Goal: Transaction & Acquisition: Book appointment/travel/reservation

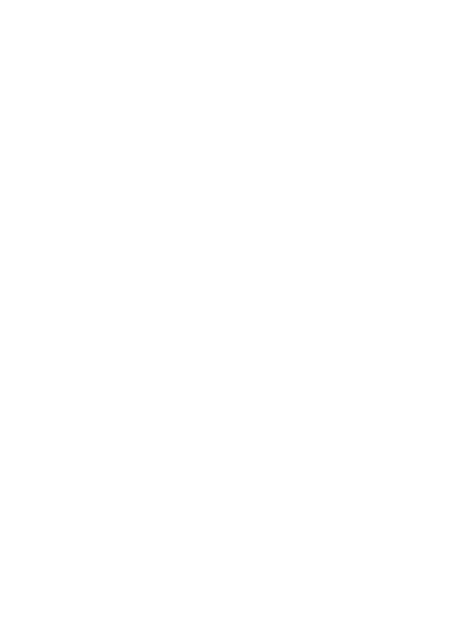
click at [57, 472] on div "Arrivo" at bounding box center [46, 464] width 62 height 20
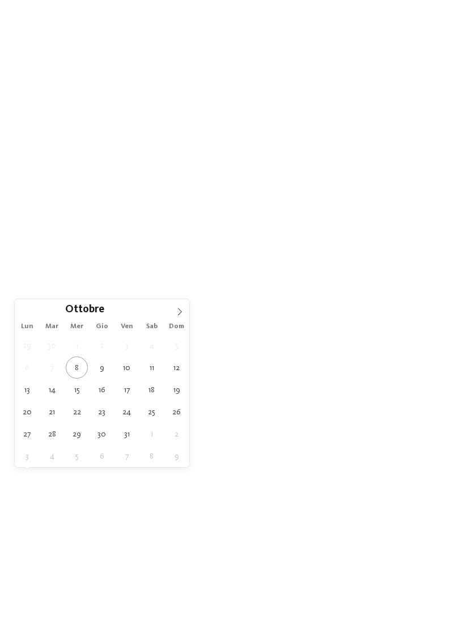
type div "[DATE]"
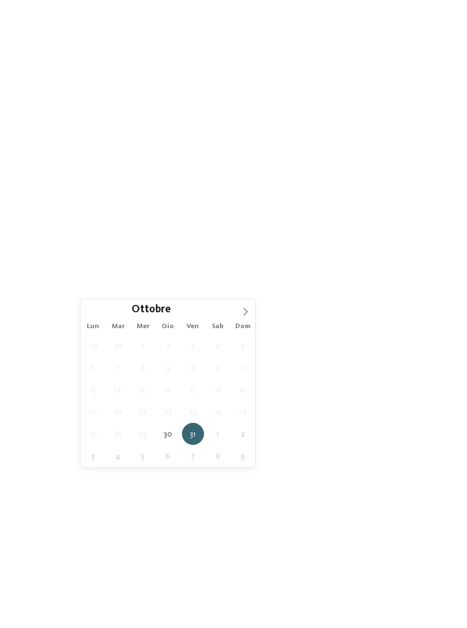
type div "[DATE]"
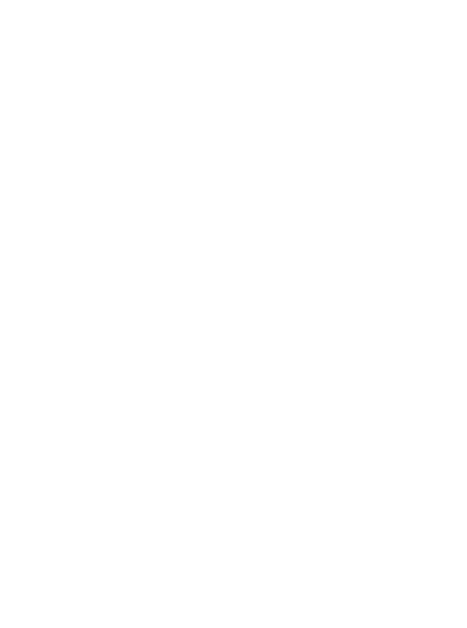
click at [349, 468] on div "Family Experiences" at bounding box center [323, 463] width 58 height 9
click at [305, 218] on div at bounding box center [301, 223] width 11 height 11
click at [303, 241] on div at bounding box center [301, 246] width 11 height 11
click at [307, 332] on div at bounding box center [301, 337] width 11 height 11
click at [261, 434] on div "accetta" at bounding box center [233, 445] width 147 height 23
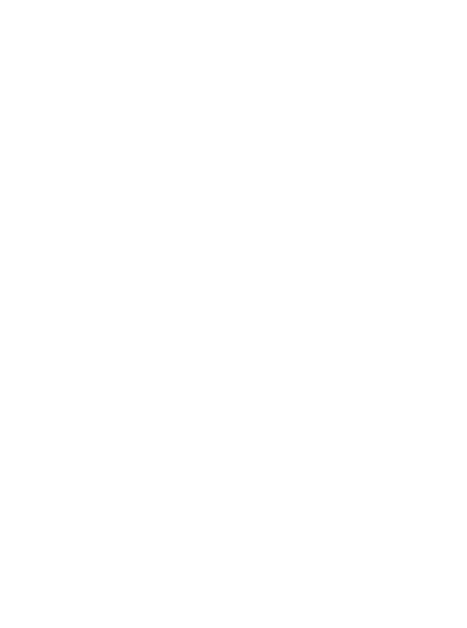
click at [424, 474] on link "trova l’hotel" at bounding box center [421, 464] width 62 height 20
click at [369, 209] on h4 "Cavallino Bianco Family Spa Grand Hotel ****ˢ" at bounding box center [342, 216] width 183 height 30
click at [356, 232] on h4 "Falkensteiner Family Resort Lido ****ˢ" at bounding box center [342, 247] width 183 height 30
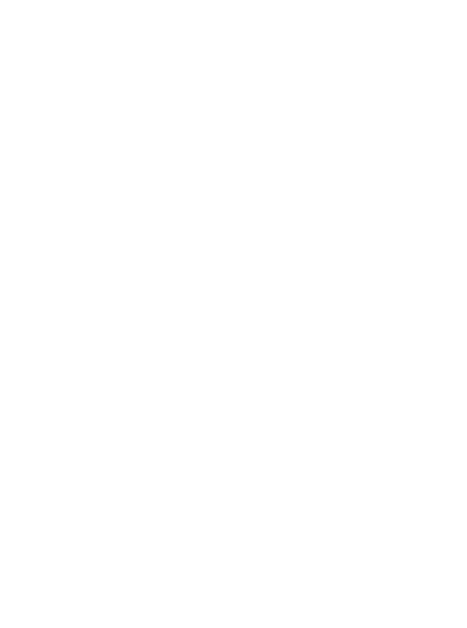
scroll to position [307, 0]
click at [54, 219] on span "Famiglia Ainhauser" at bounding box center [78, 224] width 89 height 13
click at [71, 174] on span "Aggiungi alla richiesta multipla" at bounding box center [90, 179] width 102 height 10
click at [71, 174] on span "[PERSON_NAME] dalla richiesta multipla" at bounding box center [110, 179] width 142 height 10
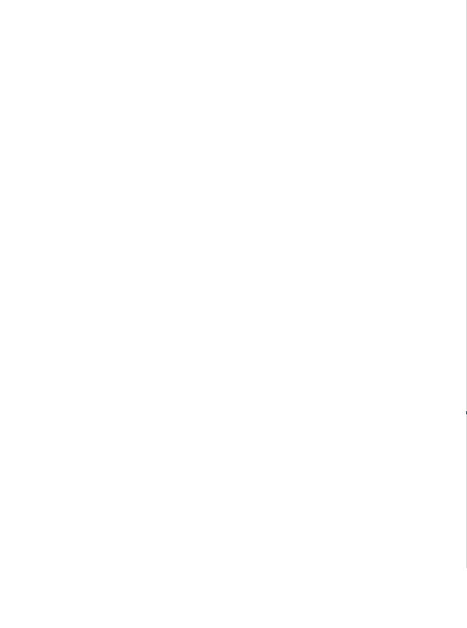
click at [79, 168] on div "Aggiungi alla richiesta multipla Rimuovi dalla richiesta multipla Richiedi ora" at bounding box center [234, 179] width 422 height 23
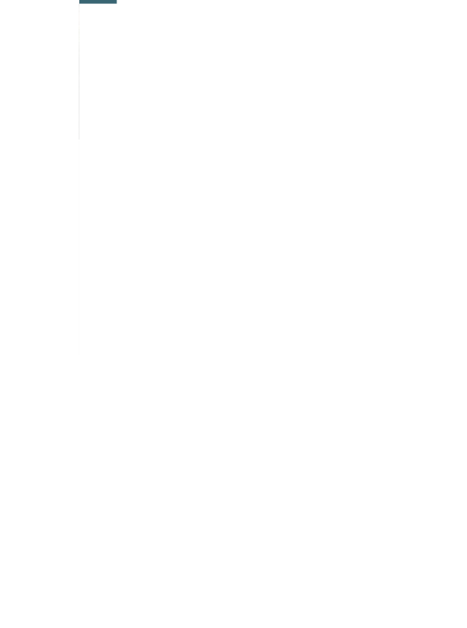
scroll to position [199, 0]
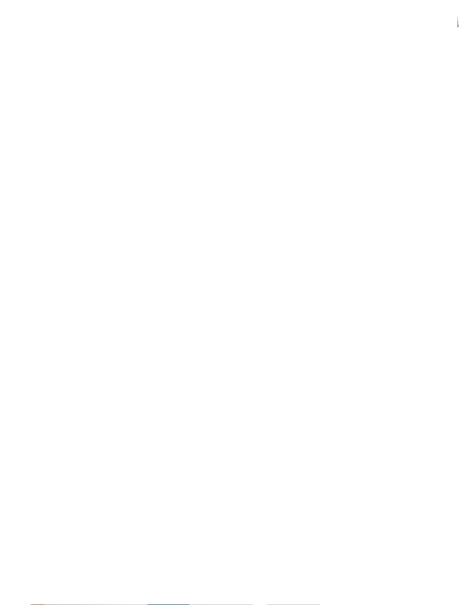
scroll to position [599, 0]
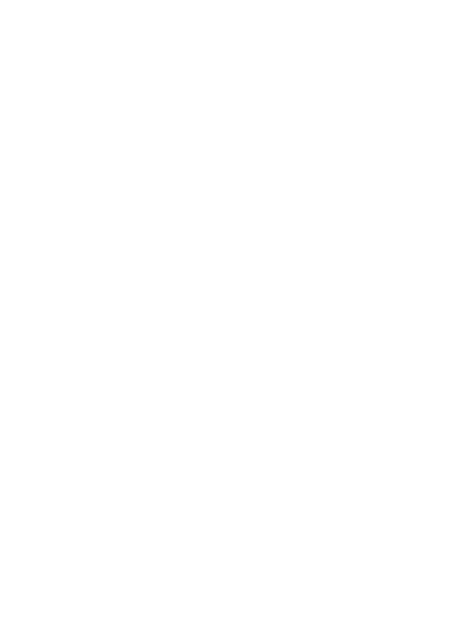
click at [67, 167] on span "Famiglia Ainhauser" at bounding box center [234, 176] width 422 height 24
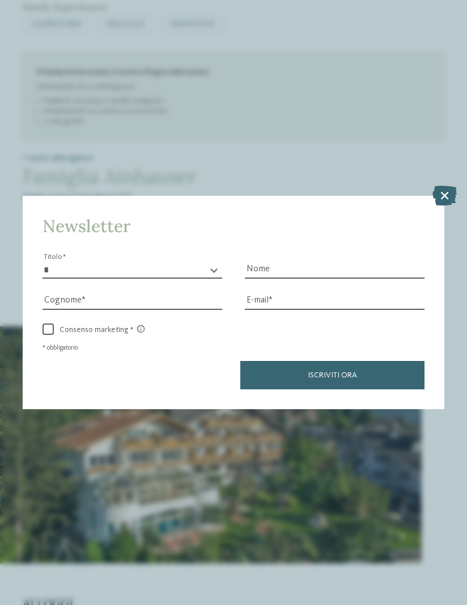
click at [440, 185] on icon at bounding box center [445, 195] width 24 height 20
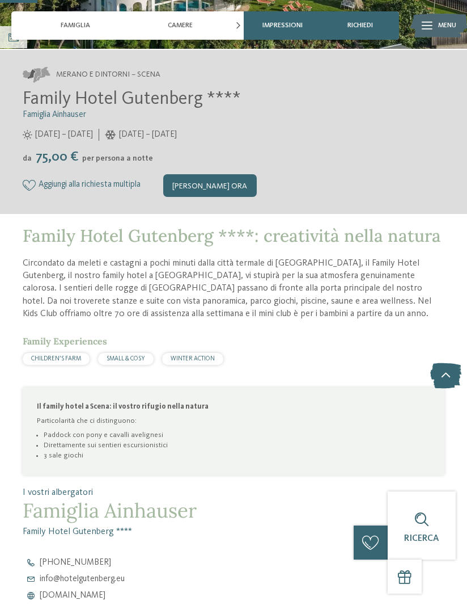
scroll to position [260, 0]
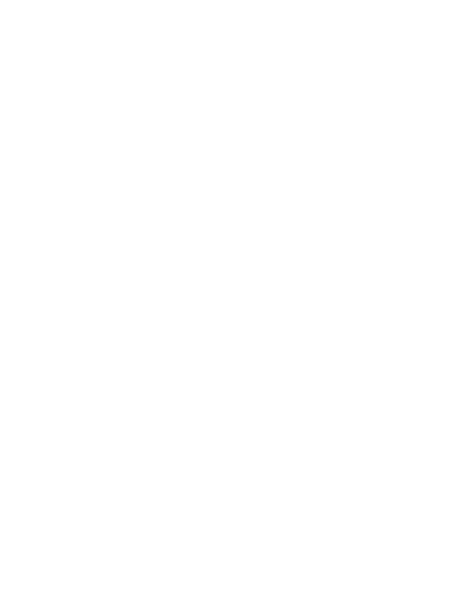
scroll to position [309, 0]
click at [59, 206] on h4 "Malga Taser per famiglie" at bounding box center [125, 208] width 183 height 15
click at [341, 208] on h4 "Familienhotel Huber ****ˢ" at bounding box center [342, 213] width 183 height 15
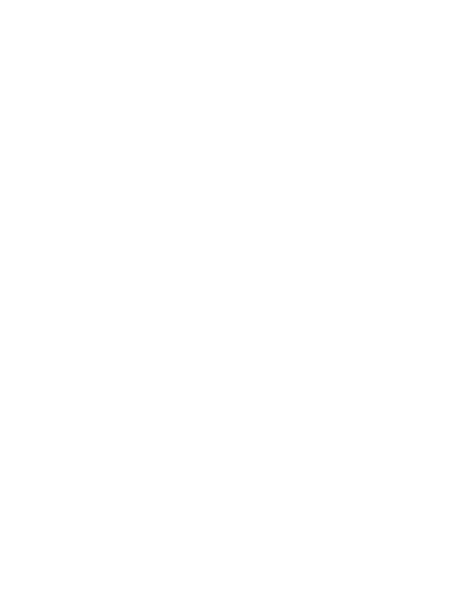
scroll to position [234, 0]
click at [385, 310] on p "Il nostro piccolo family hotel a [GEOGRAPHIC_DATA] , per 41 famiglie si trova d…" at bounding box center [234, 333] width 422 height 51
click at [66, 317] on span "[DOMAIN_NAME]" at bounding box center [73, 321] width 66 height 9
